Goal: Information Seeking & Learning: Learn about a topic

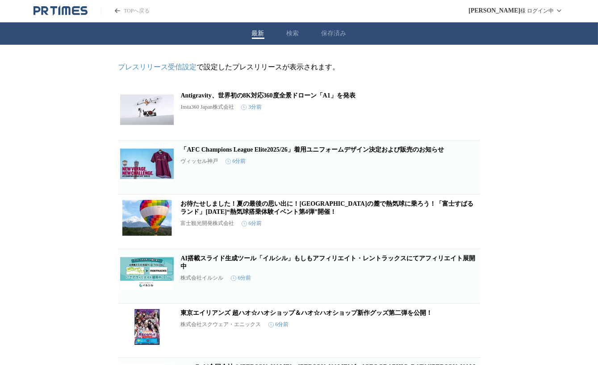
click at [294, 33] on button "検索" at bounding box center [293, 33] width 13 height 8
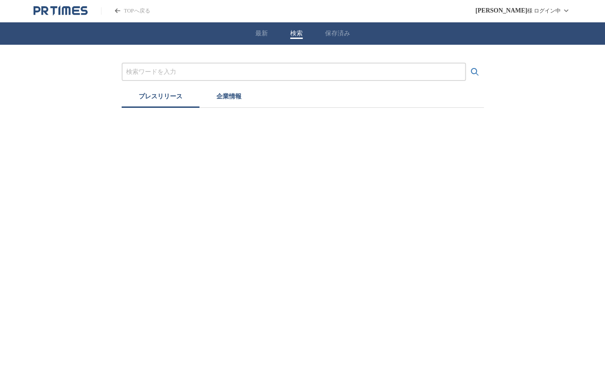
click at [192, 76] on input "プレスリリースおよび企業を検索する" at bounding box center [293, 72] width 335 height 10
type input "北欧"
click at [466, 63] on button "検索する" at bounding box center [475, 72] width 18 height 18
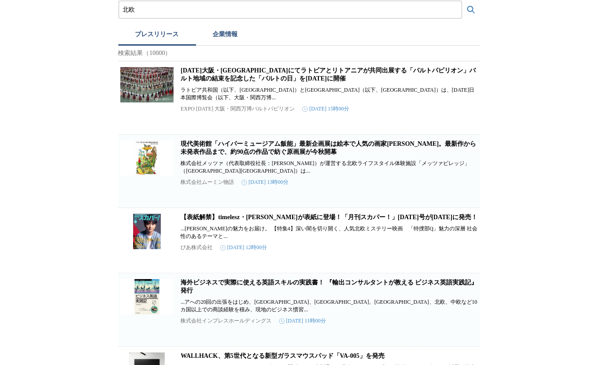
scroll to position [64, 0]
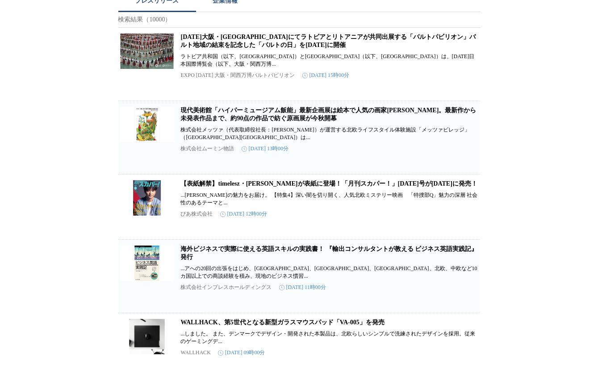
scroll to position [97, 0]
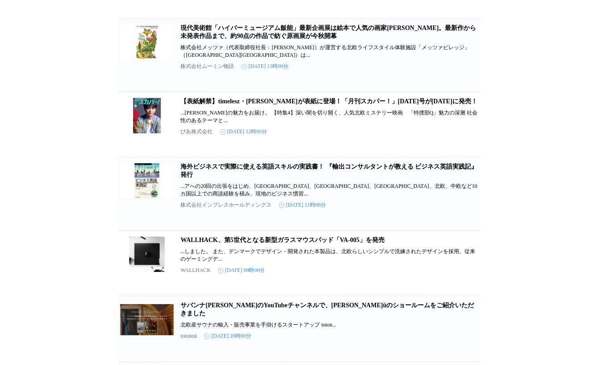
scroll to position [194, 0]
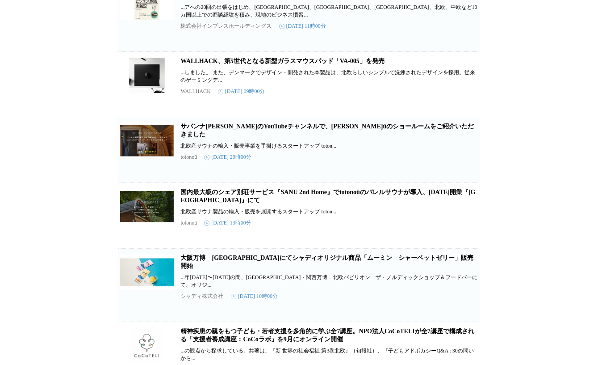
scroll to position [373, 0]
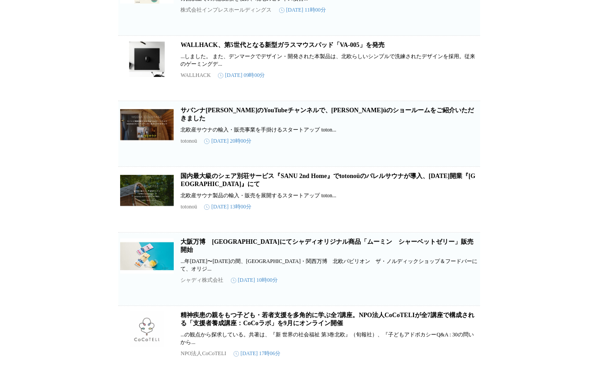
click at [201, 122] on link "サバンナ[PERSON_NAME]のYouTubeチャンネルで、[PERSON_NAME]üのショールームをご紹介いただきました" at bounding box center [328, 114] width 294 height 15
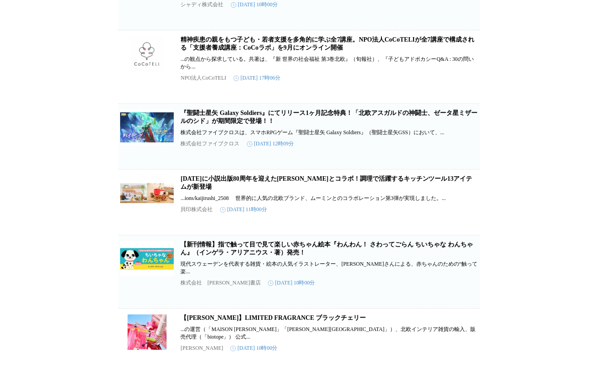
scroll to position [649, 0]
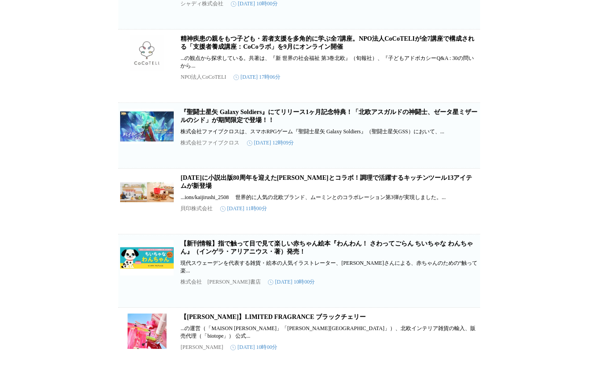
click at [87, 122] on div "北欧 プレスリリース 企業情報 検索結果（10000） [DATE][GEOGRAPHIC_DATA]・[GEOGRAPHIC_DATA]にてラトビアとリトア…" at bounding box center [299, 153] width 598 height 1514
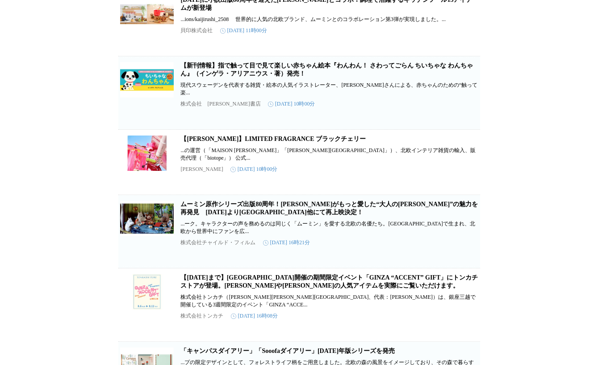
scroll to position [828, 0]
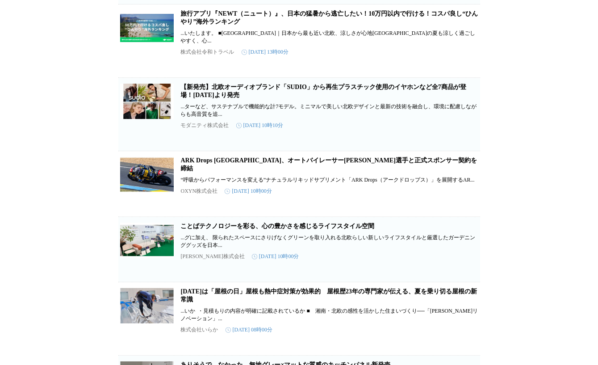
scroll to position [2122, 0]
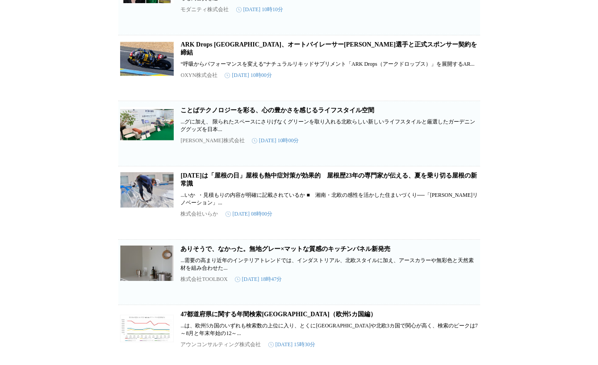
scroll to position [2187, 0]
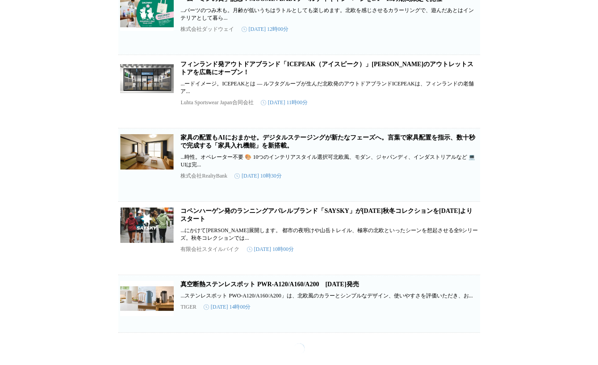
scroll to position [2691, 0]
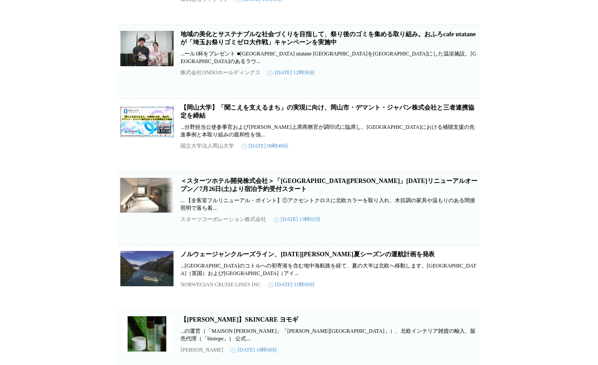
scroll to position [3487, 0]
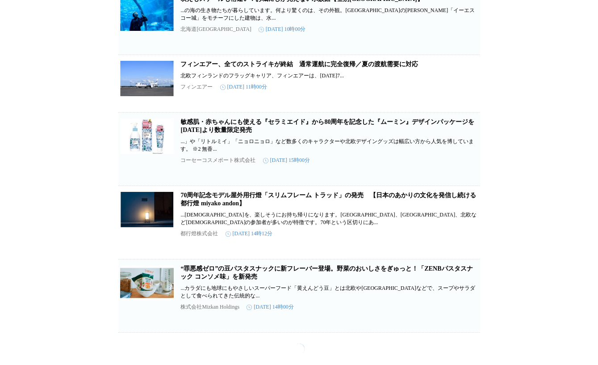
scroll to position [5486, 0]
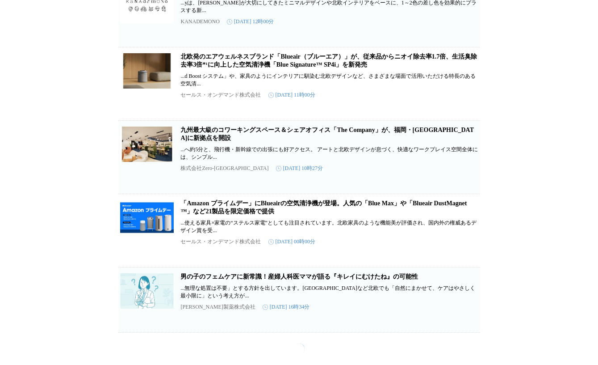
scroll to position [8452, 0]
click at [235, 68] on link "北欧発のエアウェルネスブランド「Blueair（ブルーエア）」が、従来品からニオイ除去率1.7倍、生活臭除去率3倍*¹に向上した空気清浄機「Blue Sign…" at bounding box center [329, 60] width 297 height 15
